Goal: Task Accomplishment & Management: Use online tool/utility

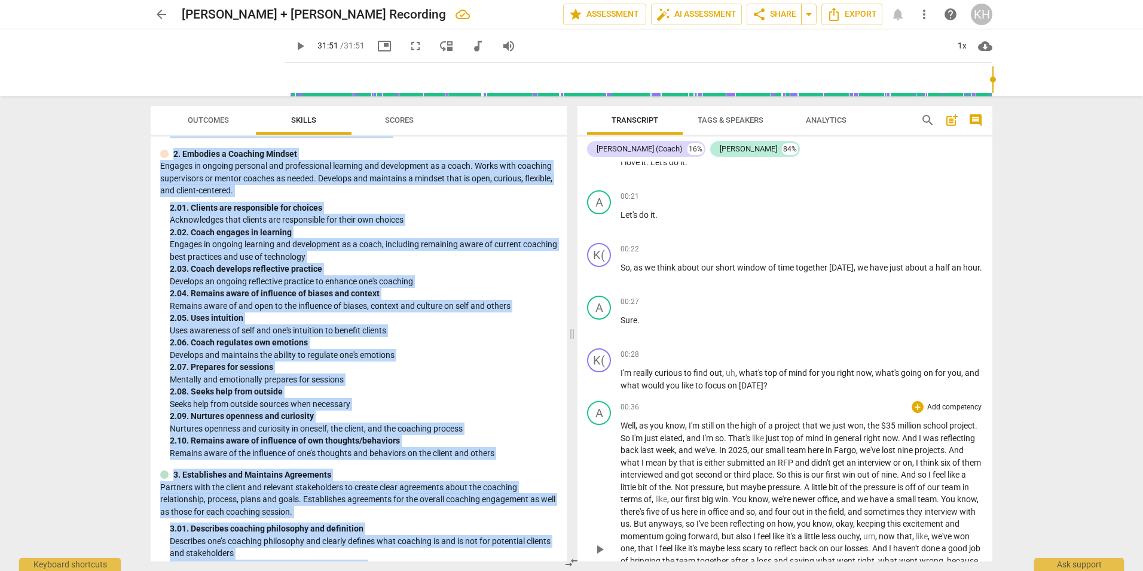
scroll to position [299, 0]
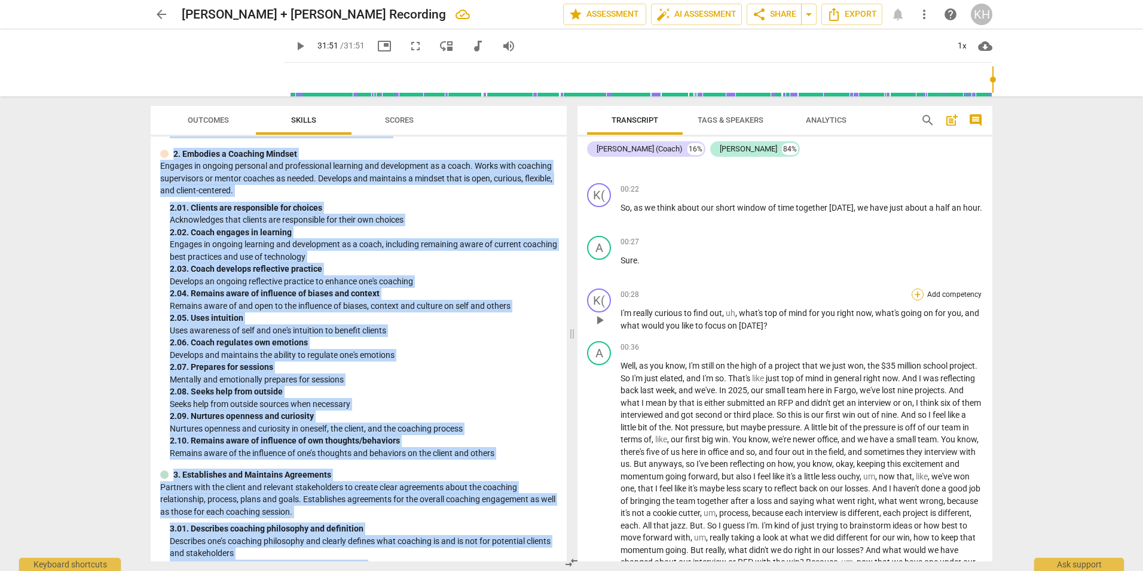
click at [917, 295] on div "+" at bounding box center [918, 294] width 12 height 12
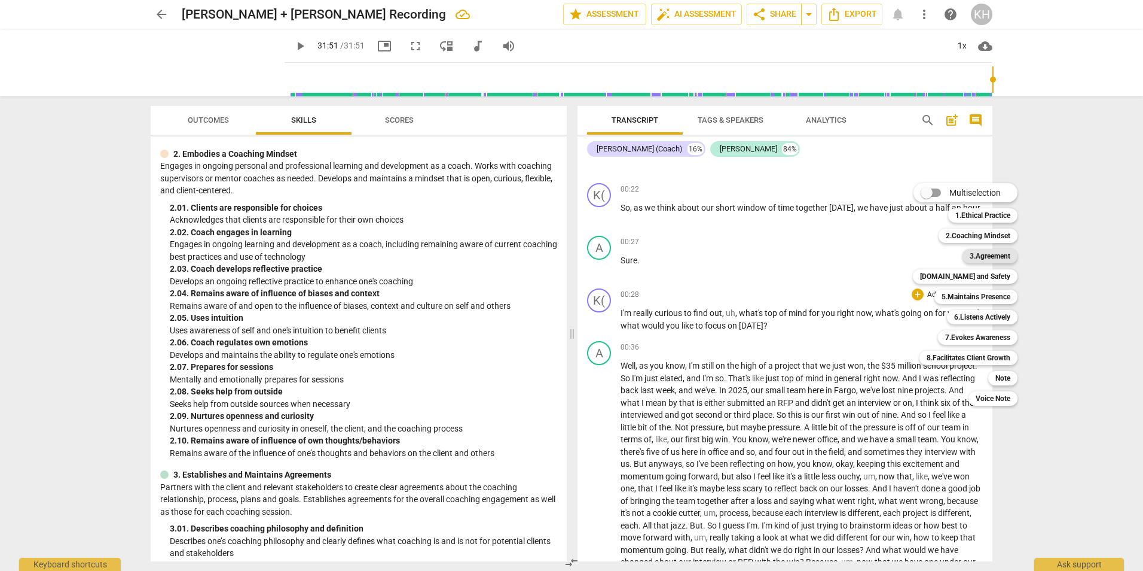
click at [990, 257] on b "3.Agreement" at bounding box center [990, 256] width 41 height 14
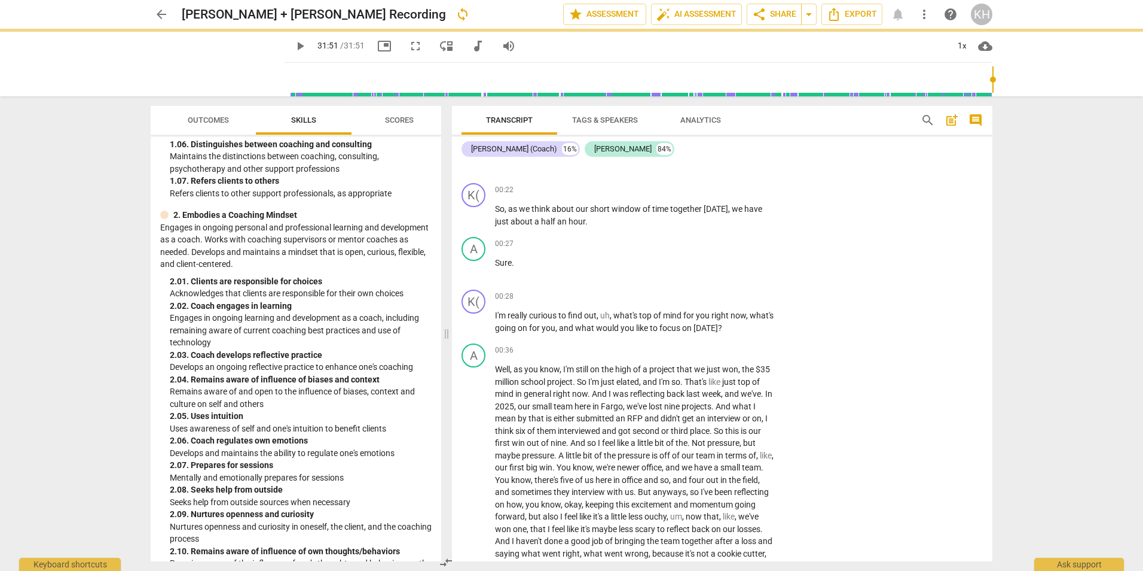
scroll to position [312, 0]
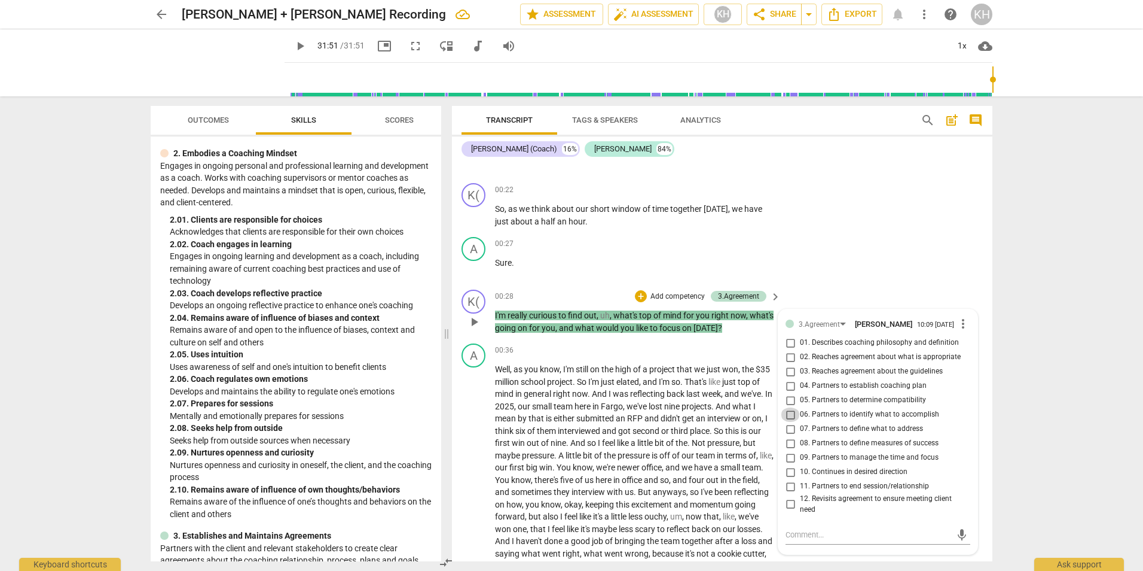
click at [791, 415] on input "06. Partners to identify what to accomplish" at bounding box center [790, 414] width 19 height 14
checkbox input "true"
click at [791, 428] on input "07. Partners to define what to address" at bounding box center [790, 429] width 19 height 14
checkbox input "true"
click at [888, 267] on div "A play_arrow pause 00:27 + Add competency keyboard_arrow_right Sure ." at bounding box center [722, 258] width 541 height 53
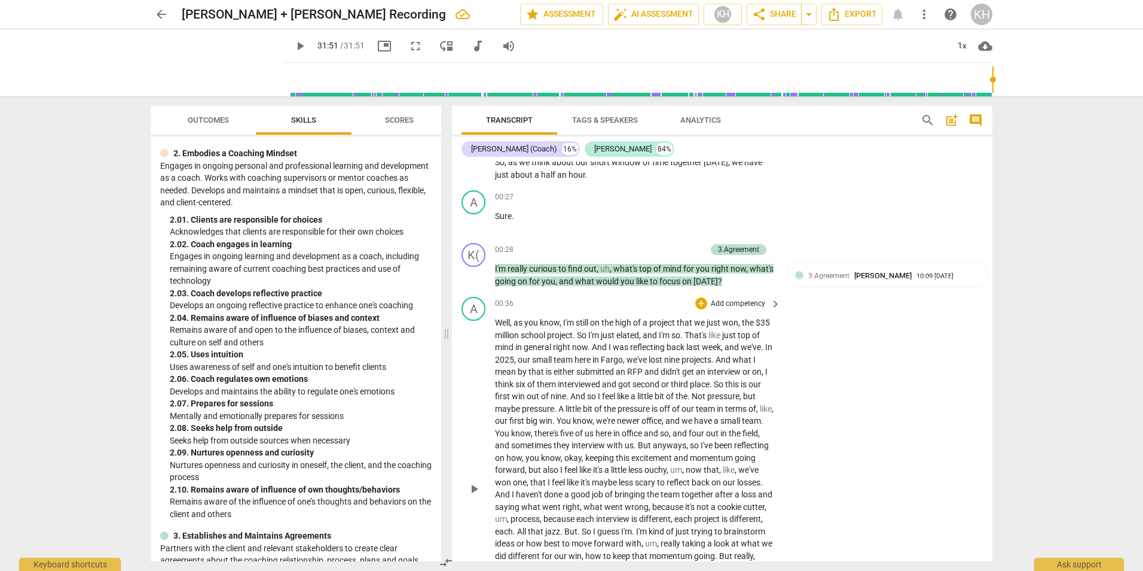
scroll to position [360, 0]
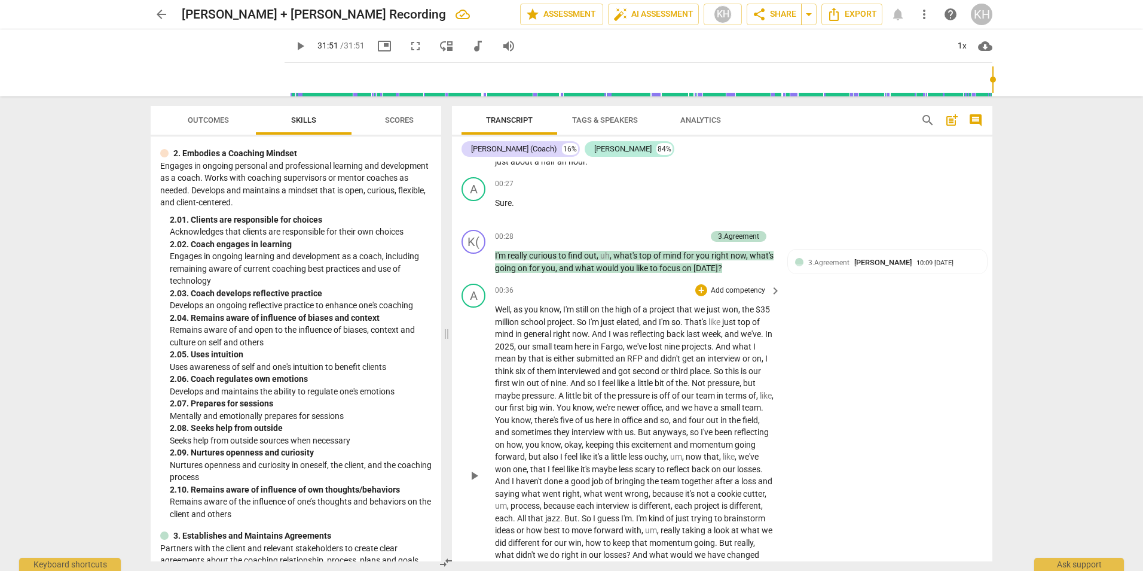
click at [554, 358] on span "is" at bounding box center [550, 358] width 8 height 10
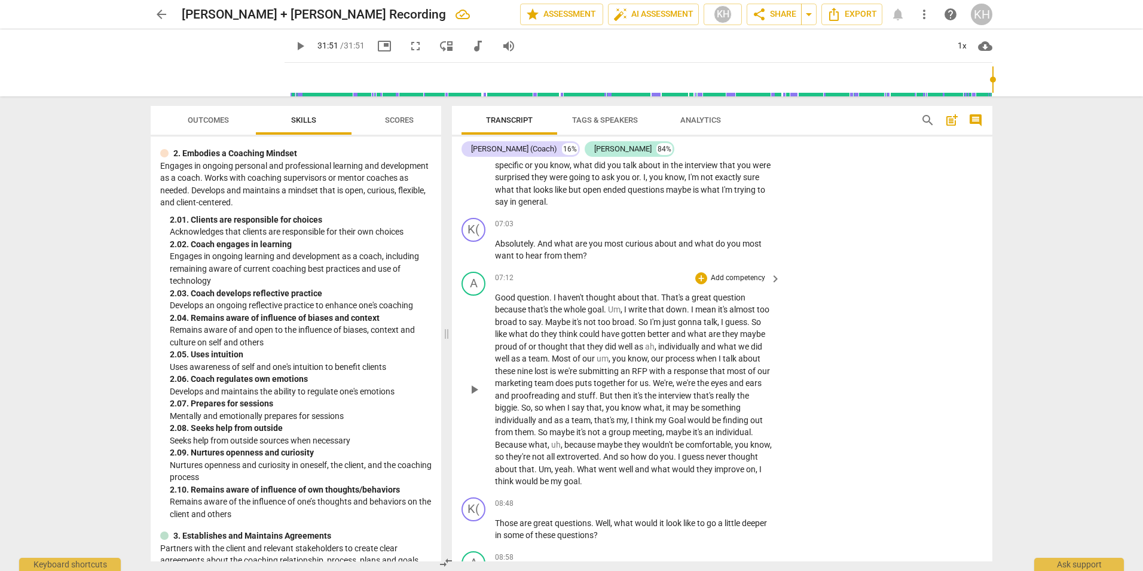
scroll to position [1855, 0]
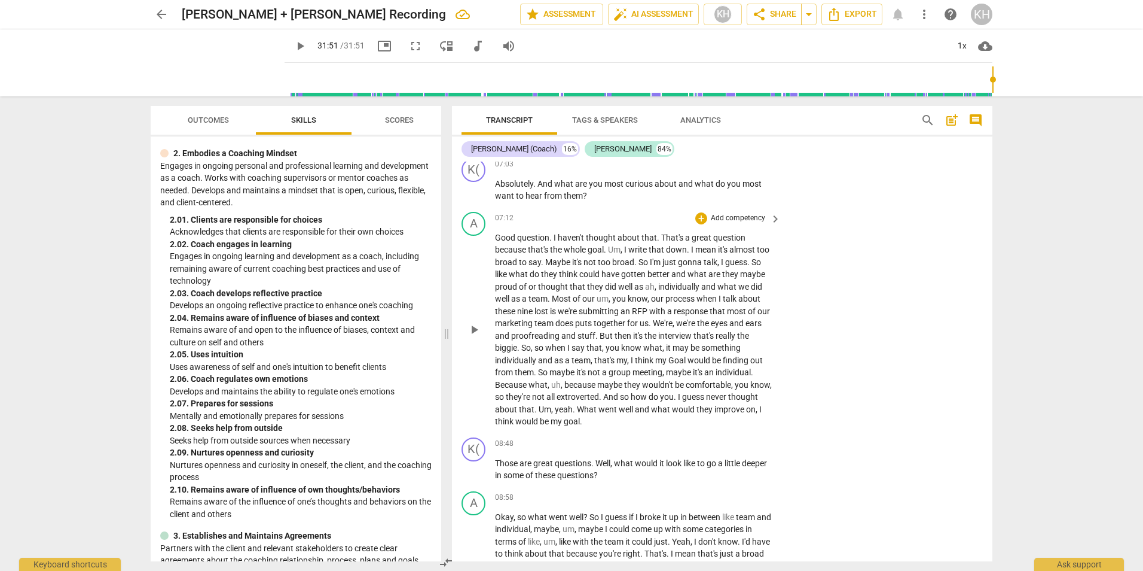
click at [675, 365] on span "Goal" at bounding box center [678, 360] width 19 height 10
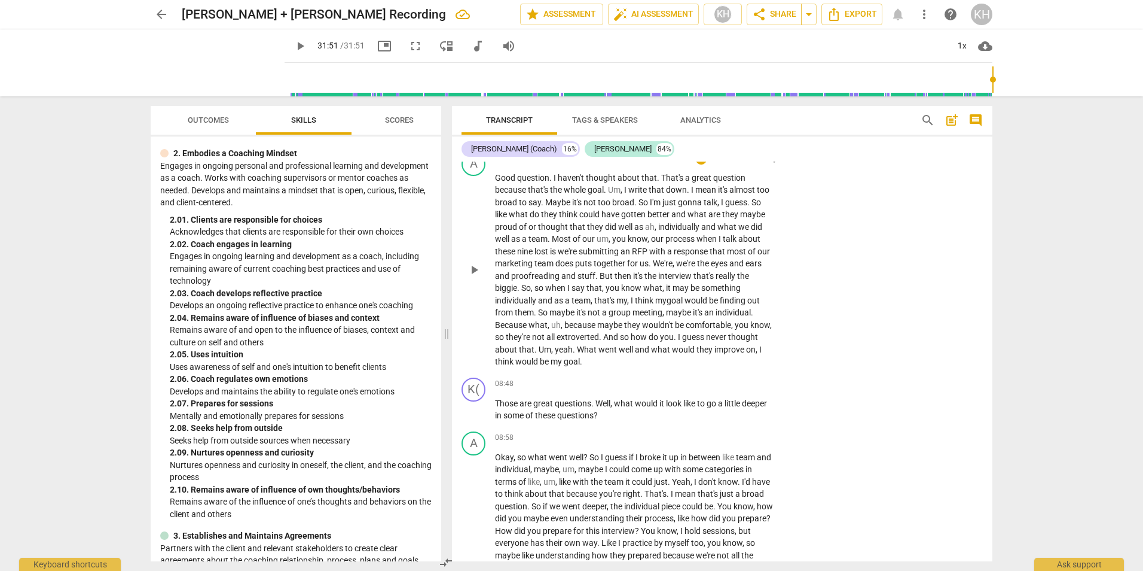
click at [674, 341] on span "you" at bounding box center [667, 337] width 14 height 10
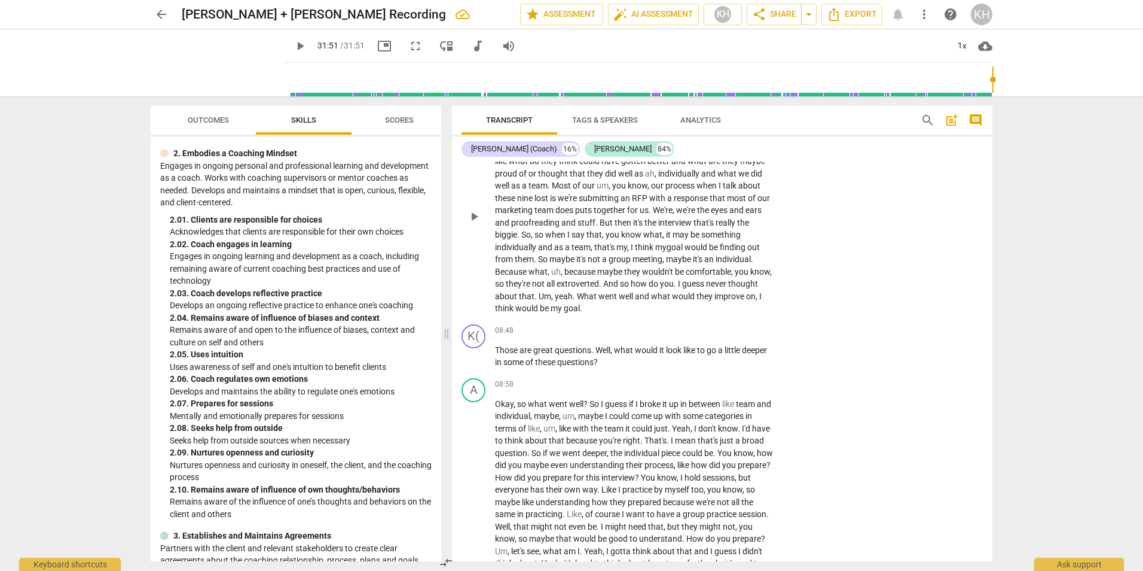
scroll to position [1975, 0]
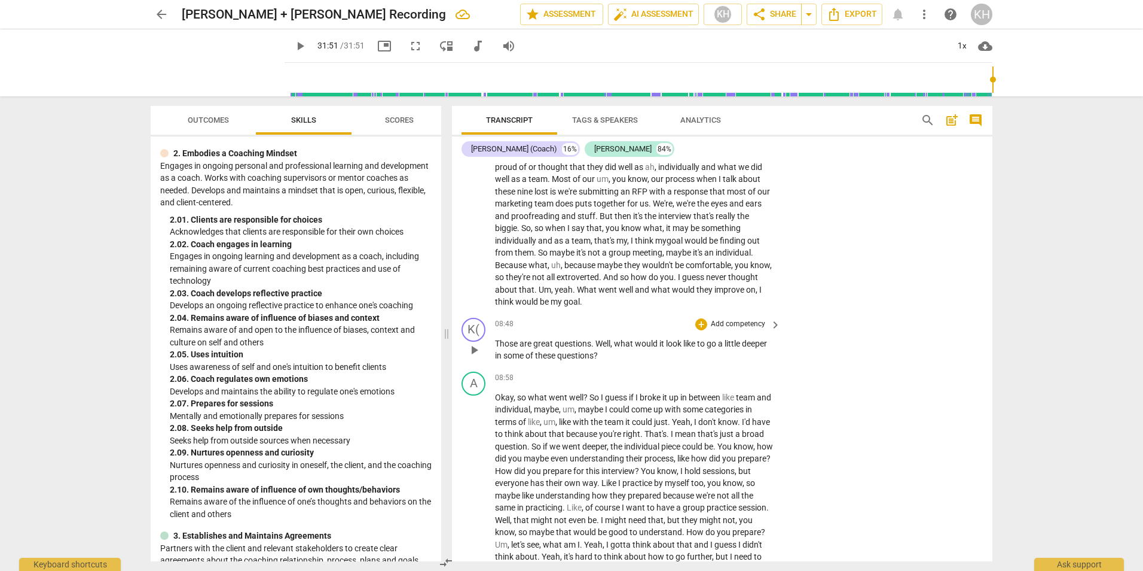
click at [622, 348] on span "what" at bounding box center [624, 343] width 21 height 10
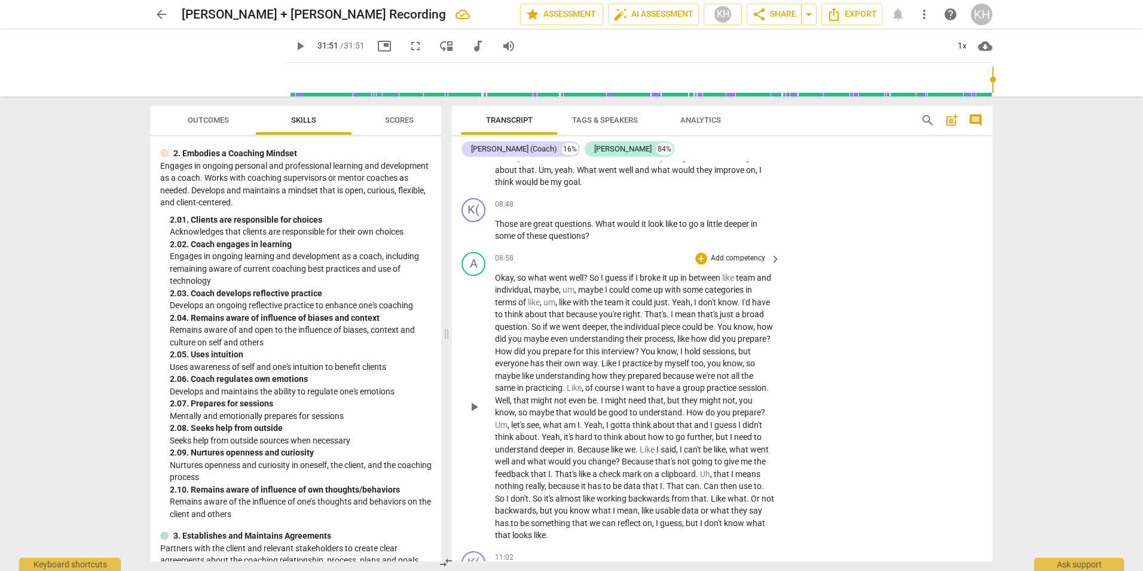
scroll to position [2154, 0]
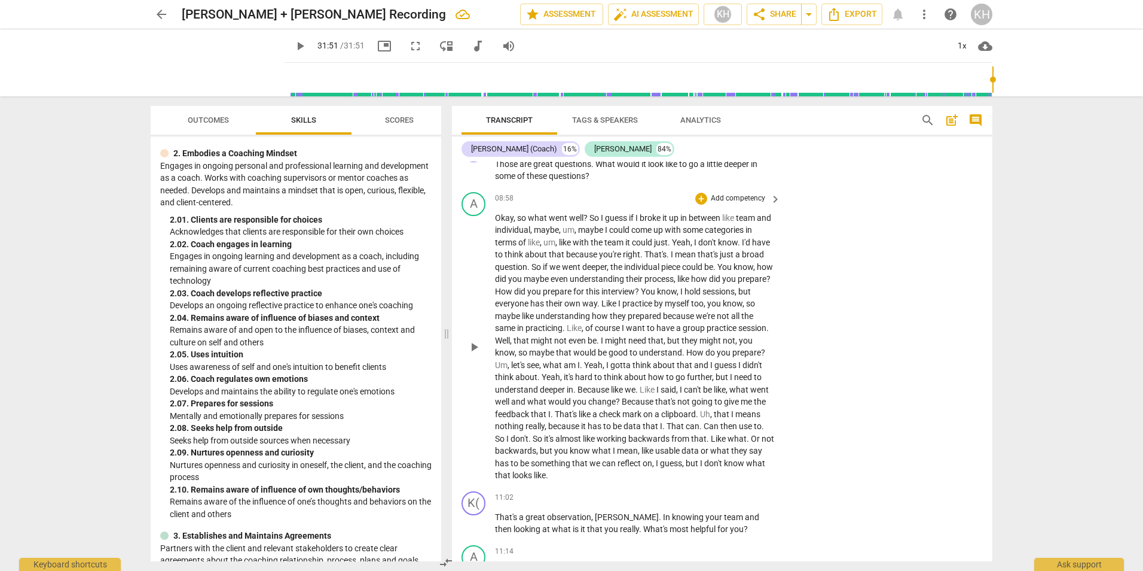
click at [584, 370] on span "." at bounding box center [582, 365] width 4 height 10
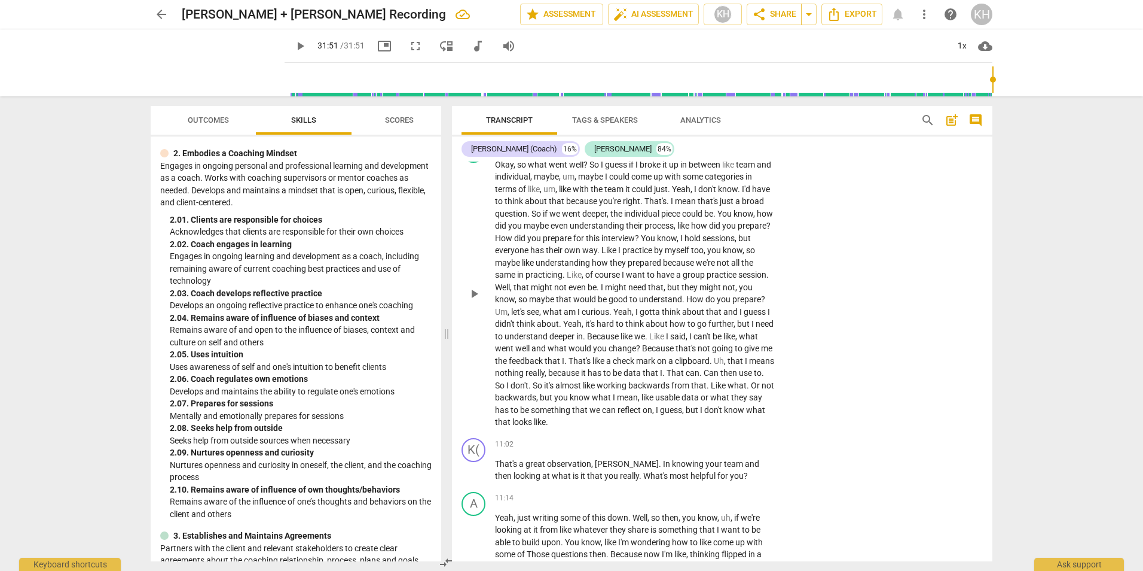
scroll to position [2214, 0]
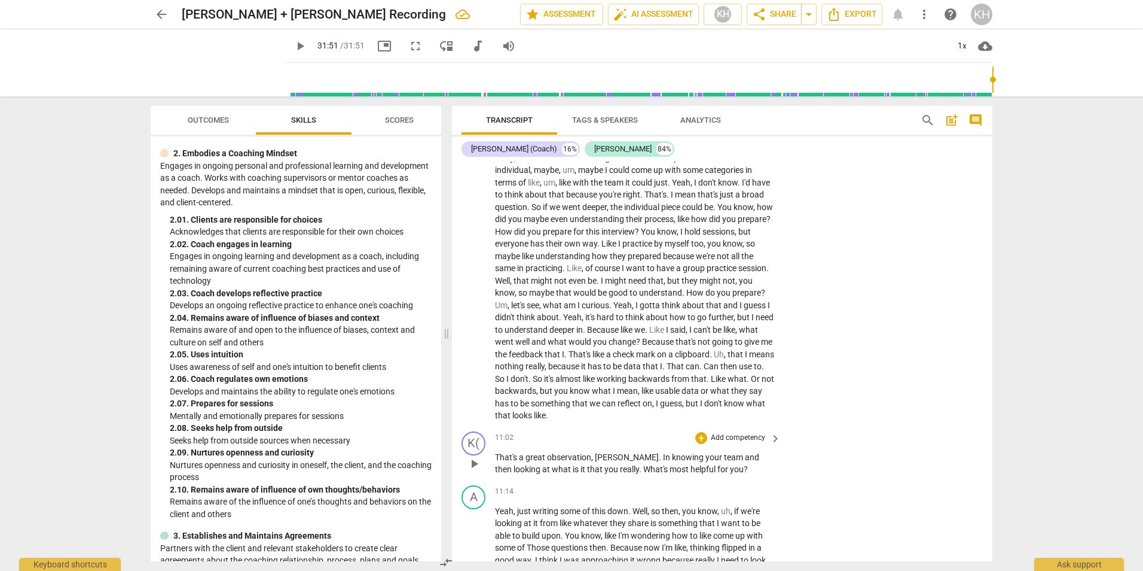
click at [639, 474] on span "." at bounding box center [641, 469] width 4 height 10
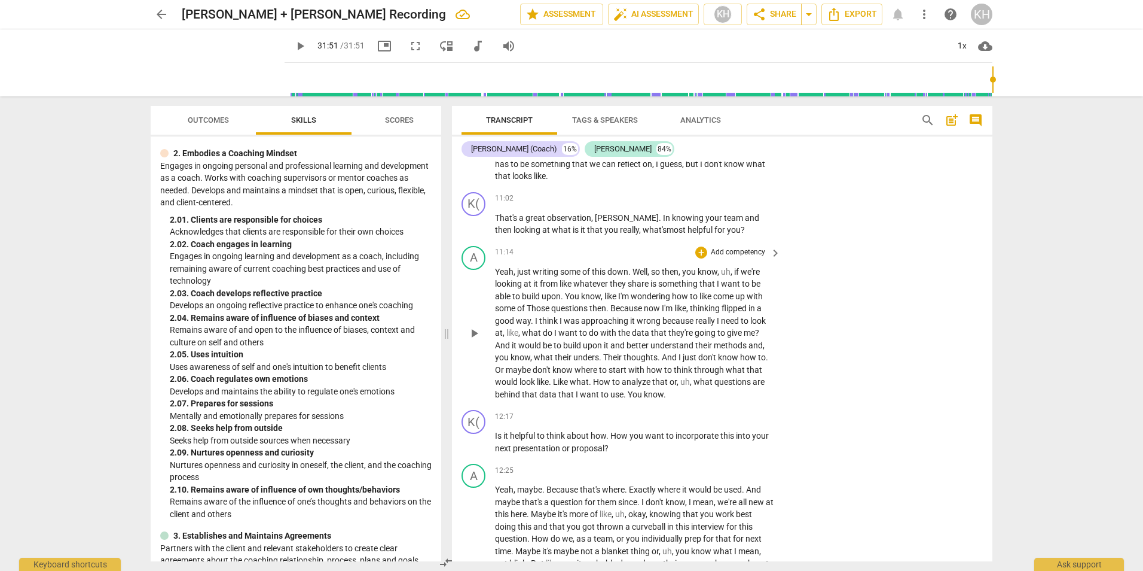
scroll to position [2513, 0]
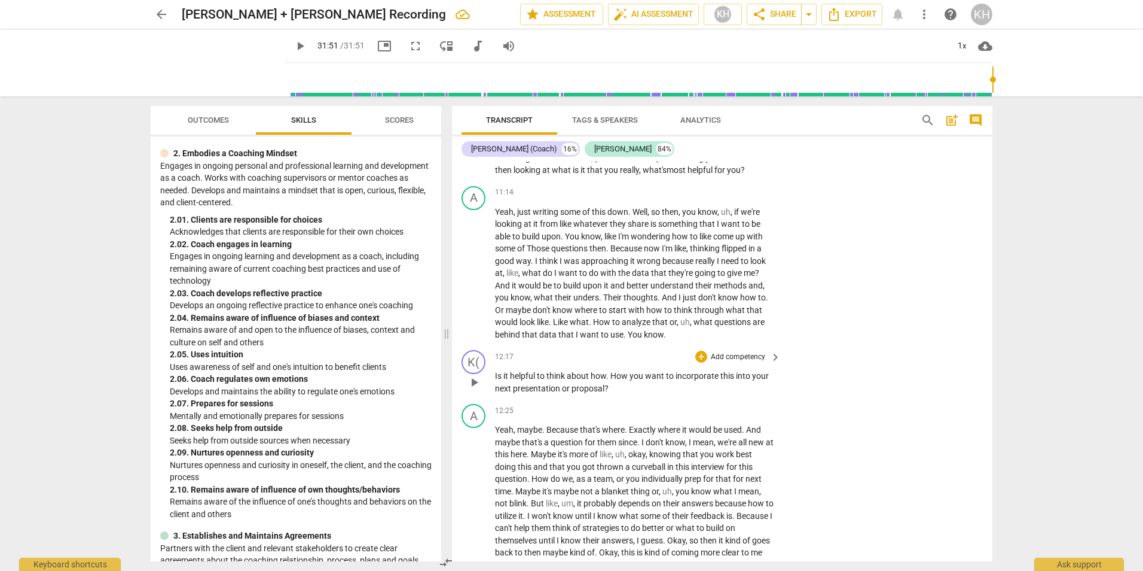
click at [616, 380] on span "How" at bounding box center [620, 376] width 19 height 10
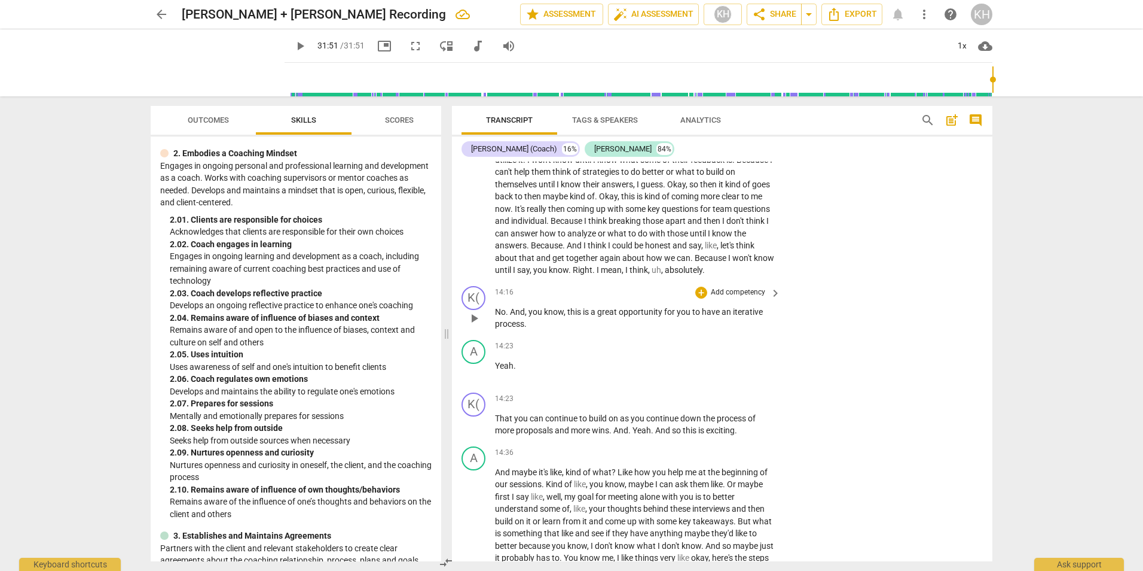
scroll to position [2872, 0]
click at [752, 273] on p "Yeah , maybe . Because that's where . Exactly where it would be used . And mayb…" at bounding box center [635, 169] width 280 height 209
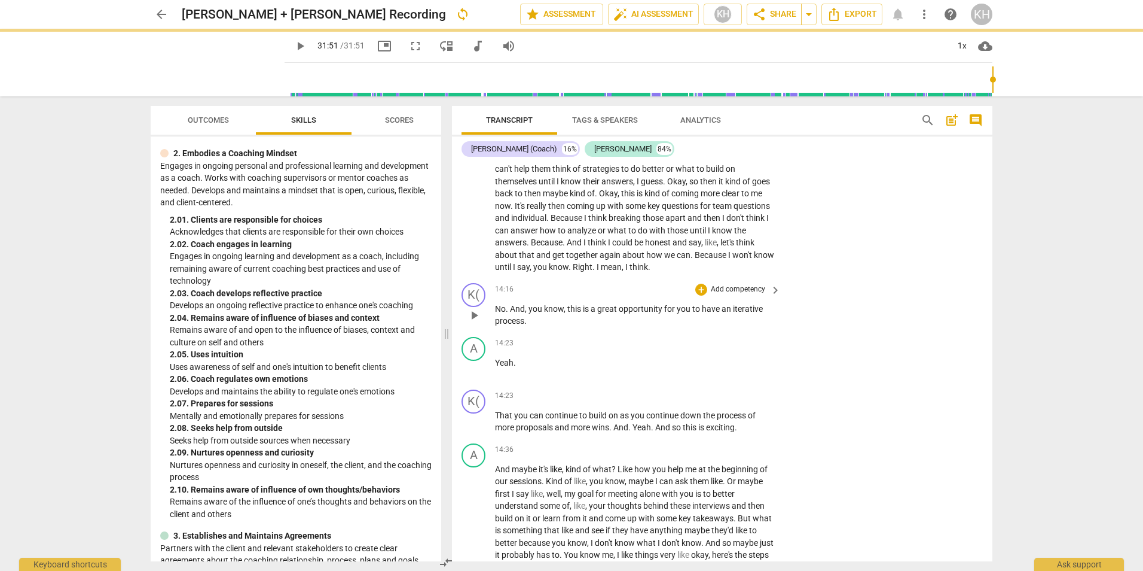
click at [495, 319] on div "play_arrow pause" at bounding box center [480, 315] width 30 height 17
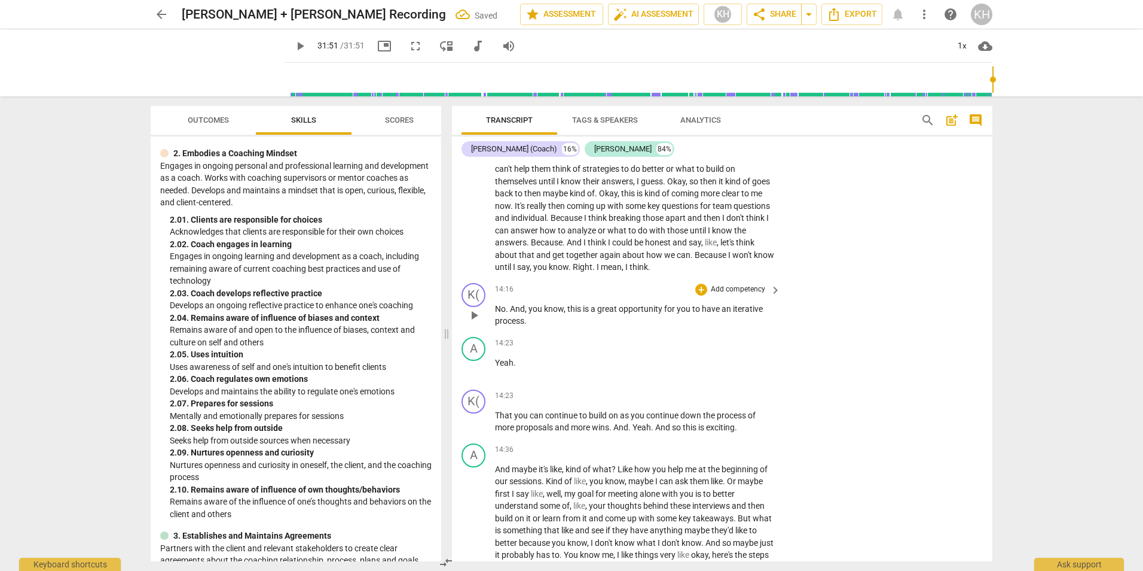
click at [497, 313] on span "No" at bounding box center [500, 309] width 11 height 10
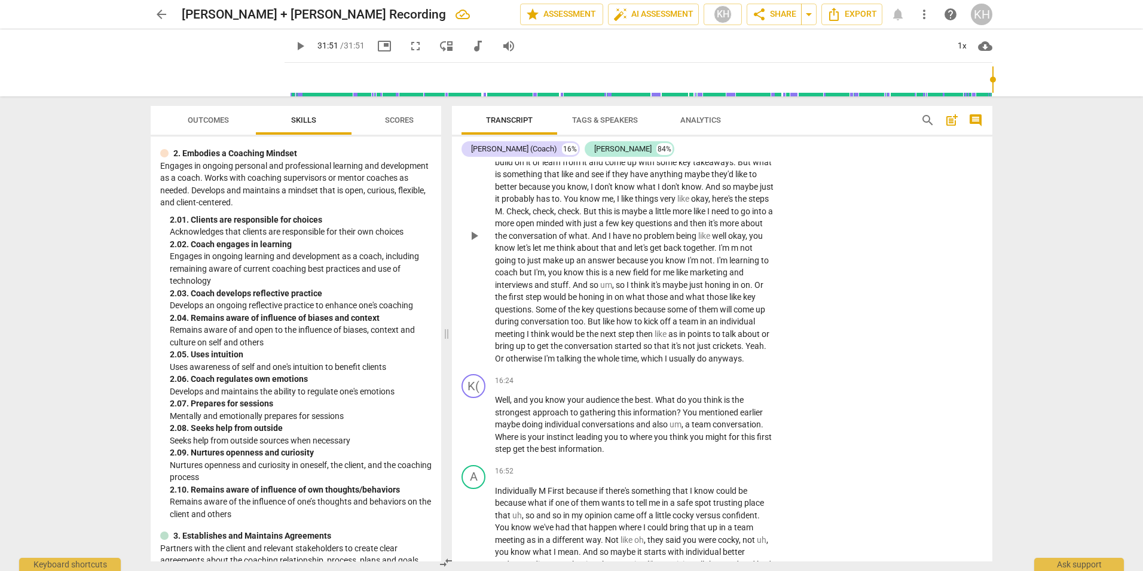
scroll to position [3230, 0]
click at [559, 311] on span "Some" at bounding box center [547, 306] width 23 height 10
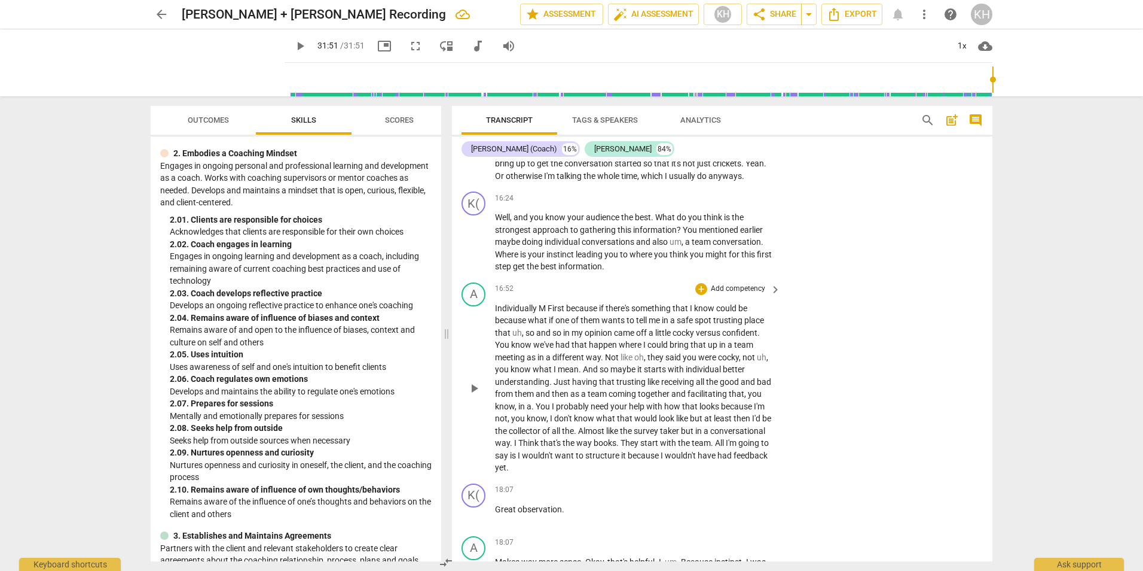
scroll to position [3470, 0]
